Goal: Information Seeking & Learning: Understand process/instructions

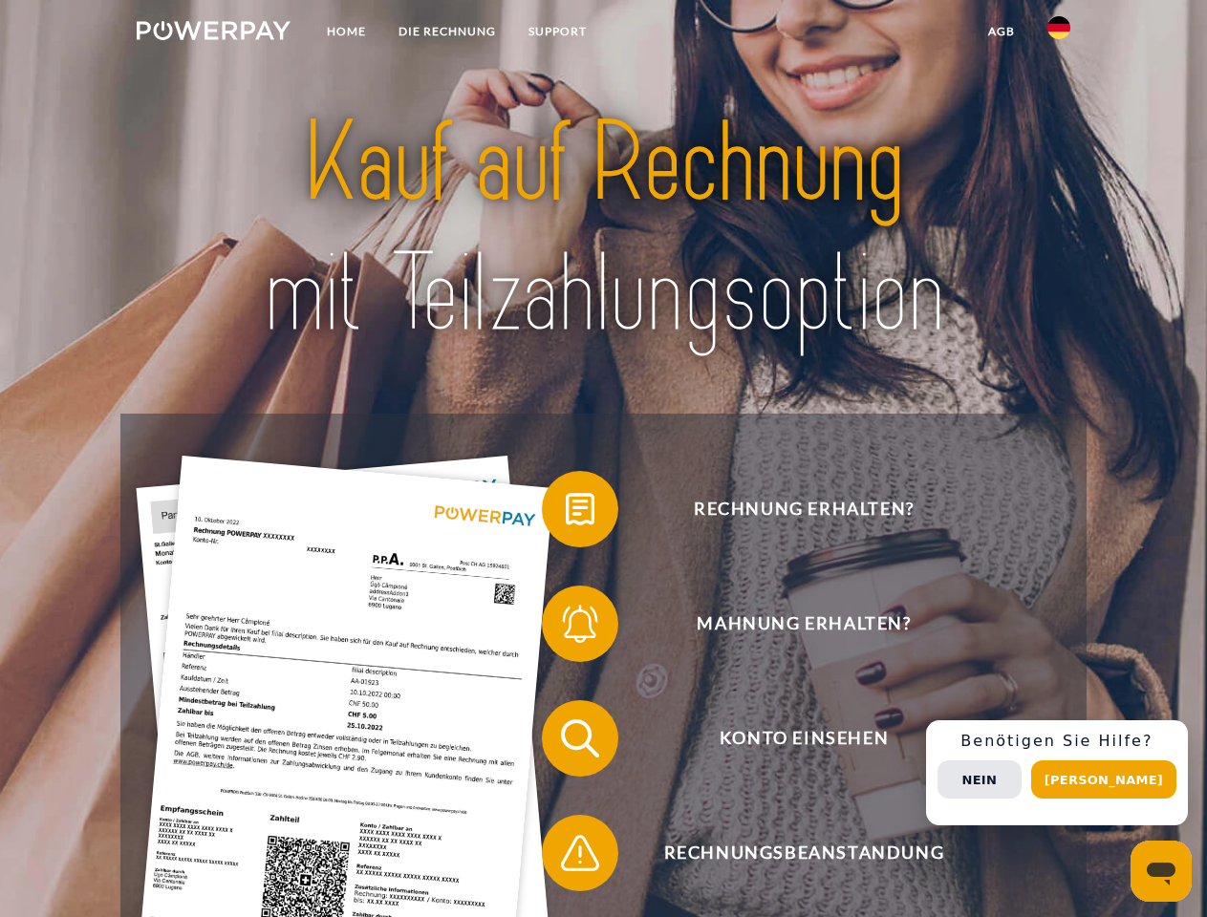
click at [213, 33] on img at bounding box center [214, 30] width 154 height 19
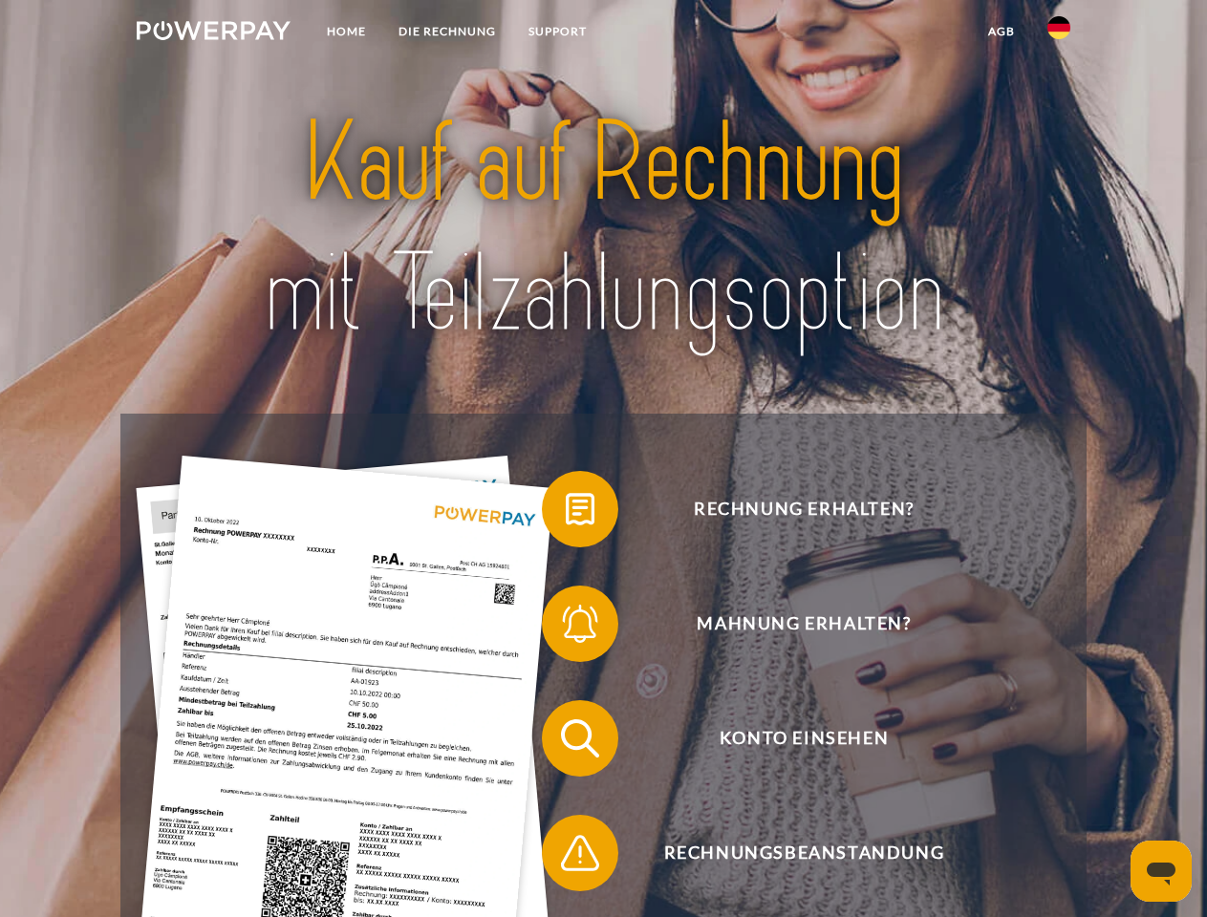
click at [1058, 33] on img at bounding box center [1058, 27] width 23 height 23
click at [1000, 32] on link "agb" at bounding box center [1001, 31] width 59 height 34
click at [566, 513] on span at bounding box center [551, 509] width 96 height 96
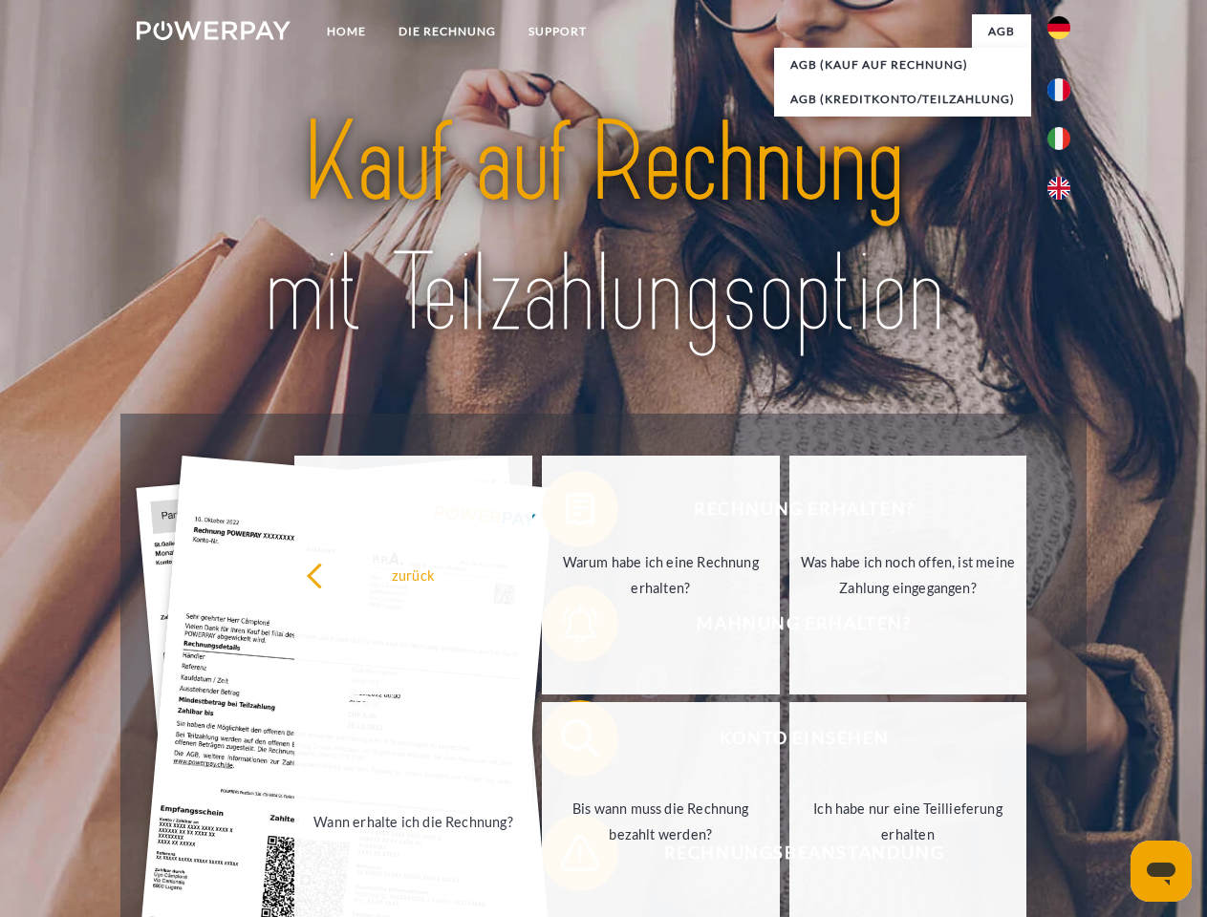
click at [566, 628] on div "Rechnung erhalten? Mahnung erhalten? Konto einsehen" at bounding box center [602, 796] width 965 height 764
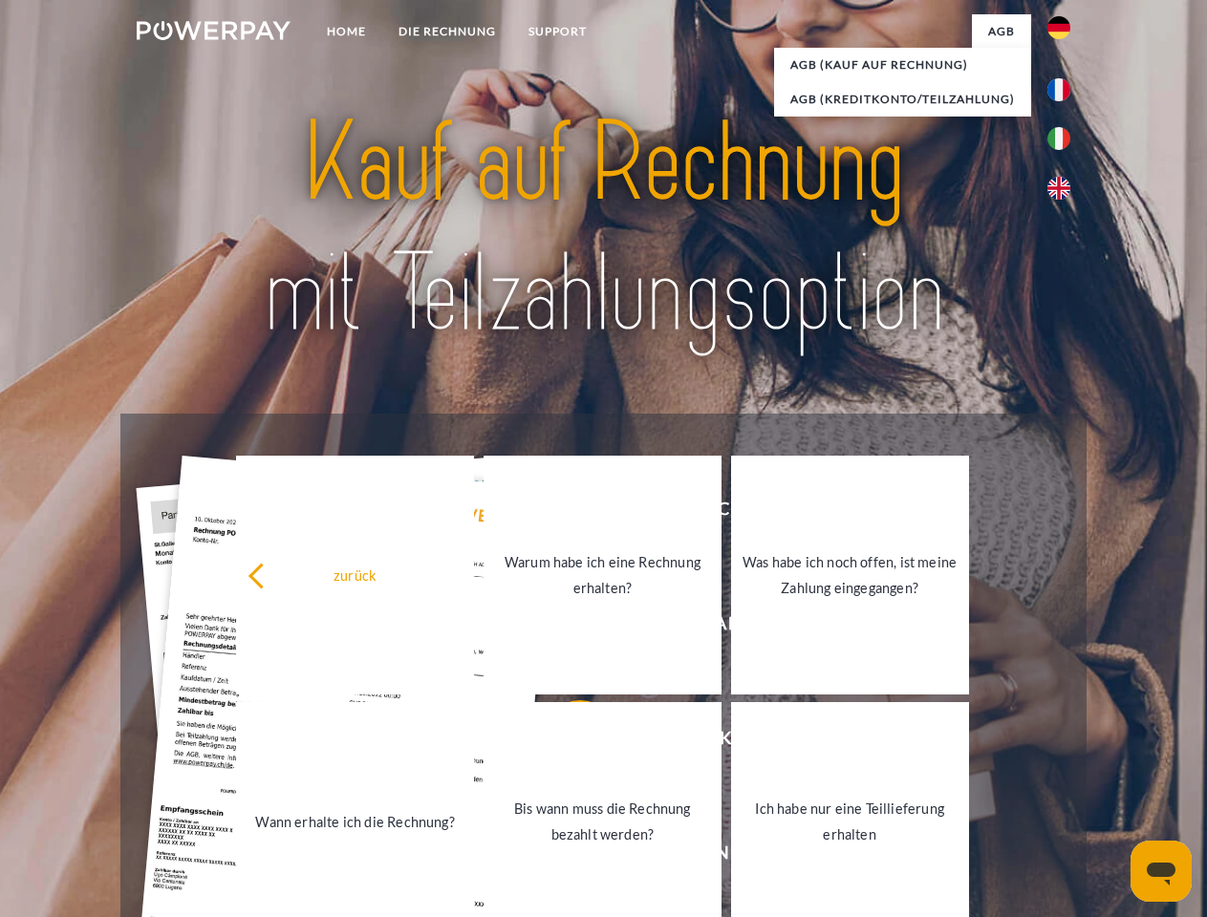
click at [566, 742] on link "Bis wann muss die Rechnung bezahlt werden?" at bounding box center [602, 821] width 238 height 239
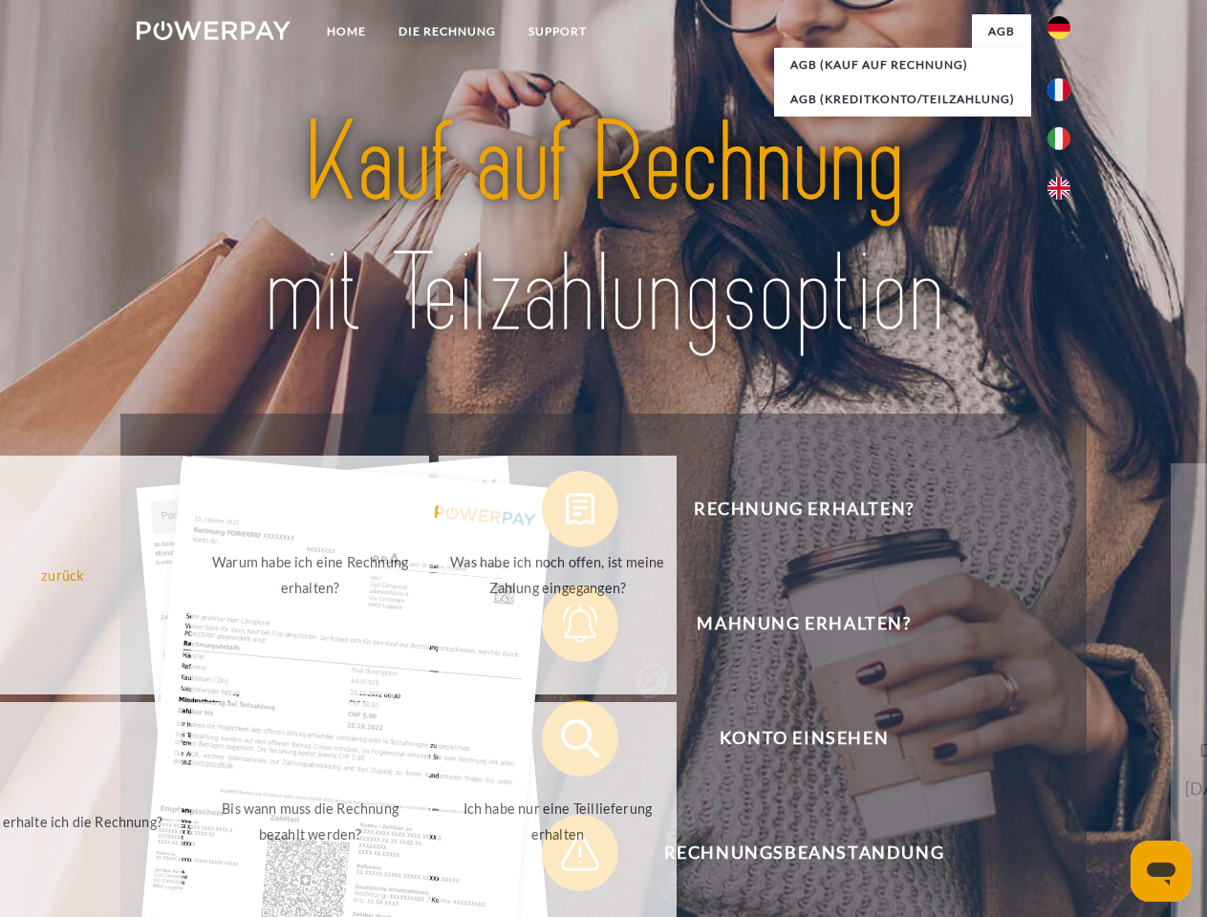
click at [566, 857] on span at bounding box center [551, 853] width 96 height 96
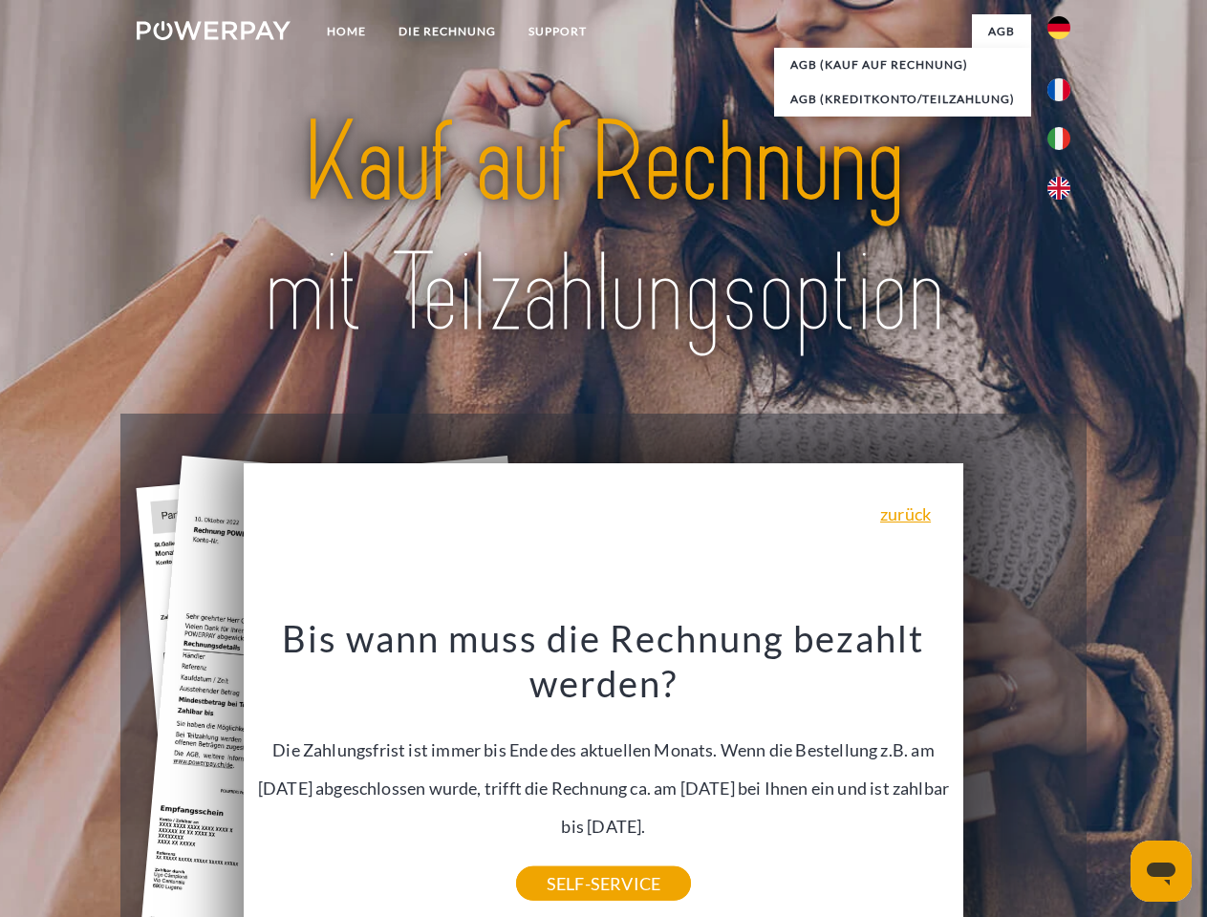
click at [1063, 773] on div "Rechnung erhalten? Mahnung erhalten? Konto einsehen" at bounding box center [602, 796] width 965 height 764
click at [1016, 777] on span "Konto einsehen" at bounding box center [803, 738] width 468 height 76
click at [1110, 780] on header "Home DIE RECHNUNG SUPPORT" at bounding box center [603, 659] width 1207 height 1319
